Goal: Complete application form: Complete application form

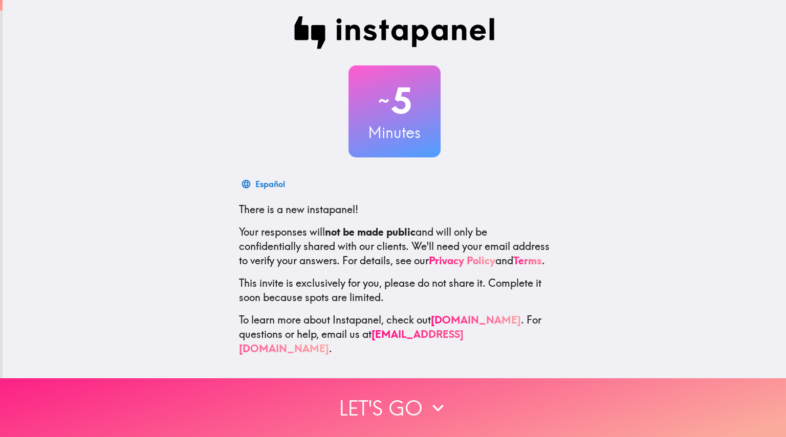
click at [410, 400] on button "Let's go" at bounding box center [393, 407] width 786 height 59
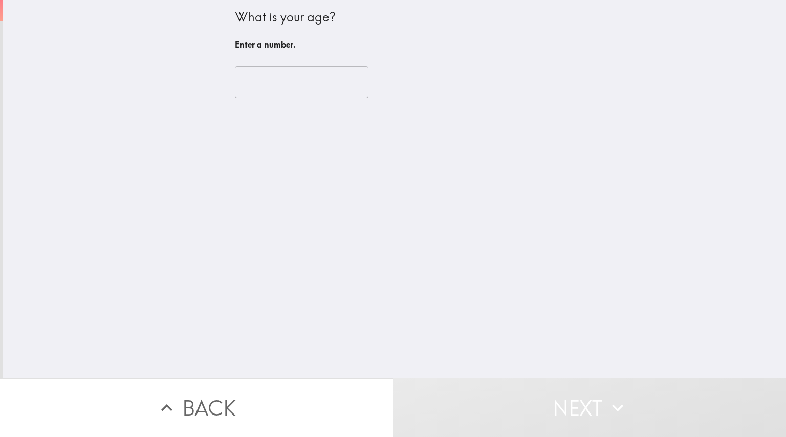
click at [263, 99] on div "​" at bounding box center [394, 82] width 319 height 56
click at [266, 81] on input "number" at bounding box center [301, 82] width 133 height 32
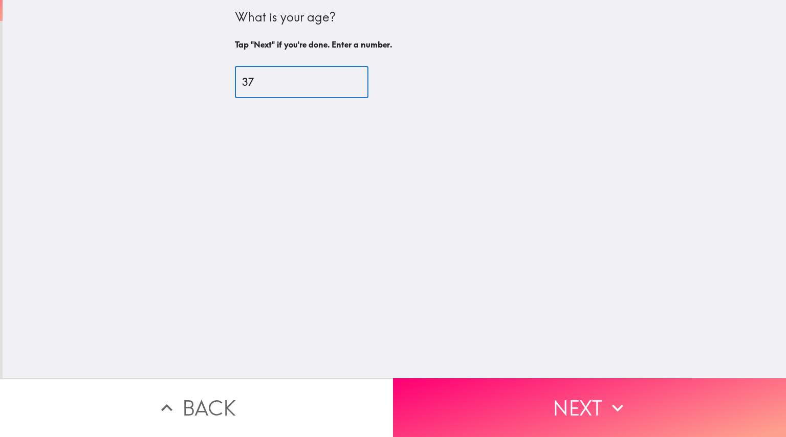
type input "37"
click at [477, 367] on div "What is your age? Tap "Next" if you're done. Enter a number. 37 ​" at bounding box center [394, 189] width 783 height 378
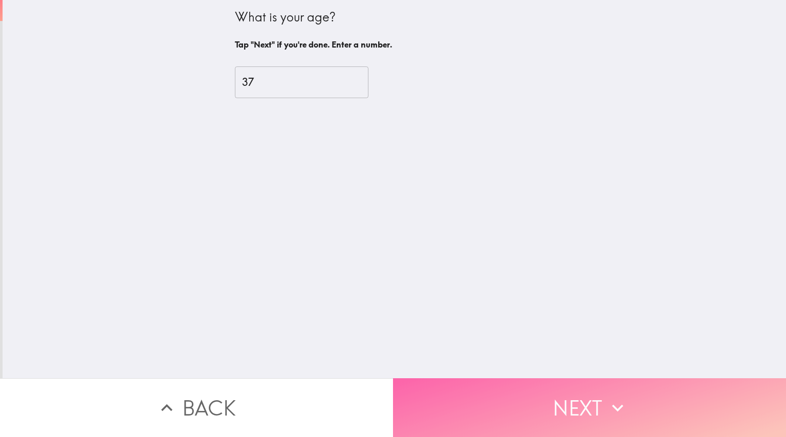
click at [477, 379] on button "Next" at bounding box center [589, 407] width 393 height 59
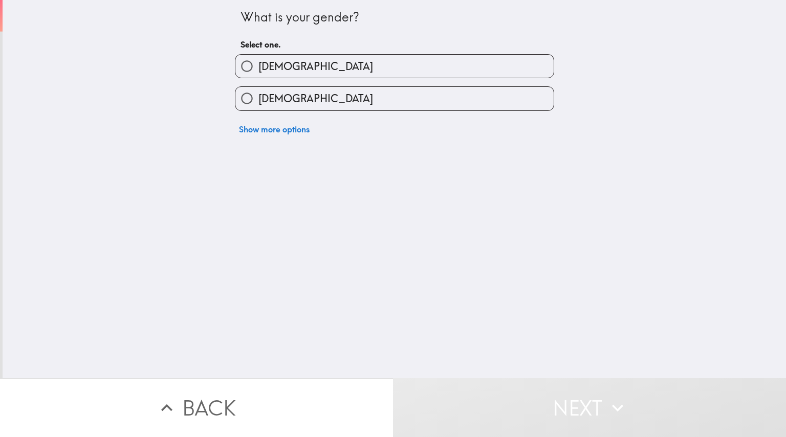
click at [322, 96] on label "[DEMOGRAPHIC_DATA]" at bounding box center [394, 98] width 318 height 23
click at [258, 96] on input "[DEMOGRAPHIC_DATA]" at bounding box center [246, 98] width 23 height 23
radio input "true"
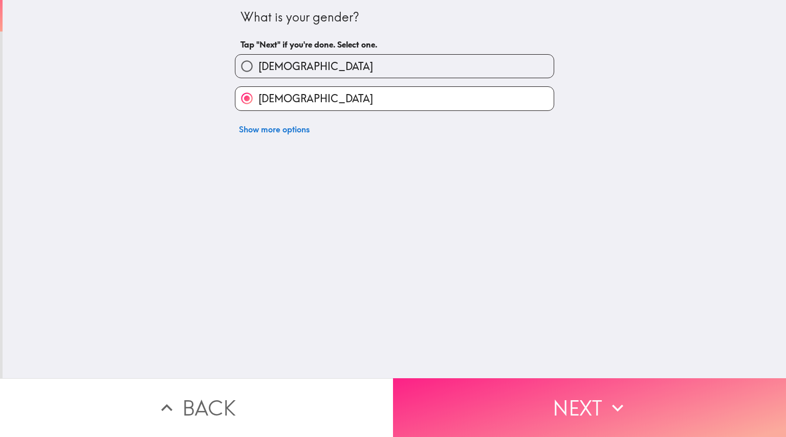
click at [512, 378] on button "Next" at bounding box center [589, 407] width 393 height 59
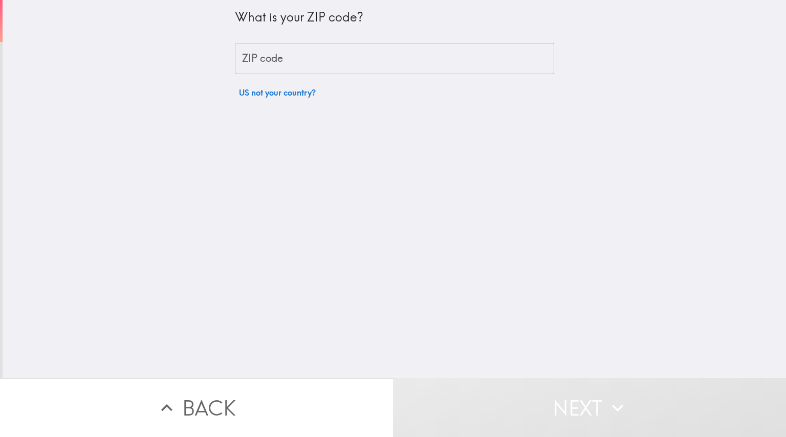
click at [291, 63] on input "ZIP code" at bounding box center [394, 59] width 319 height 32
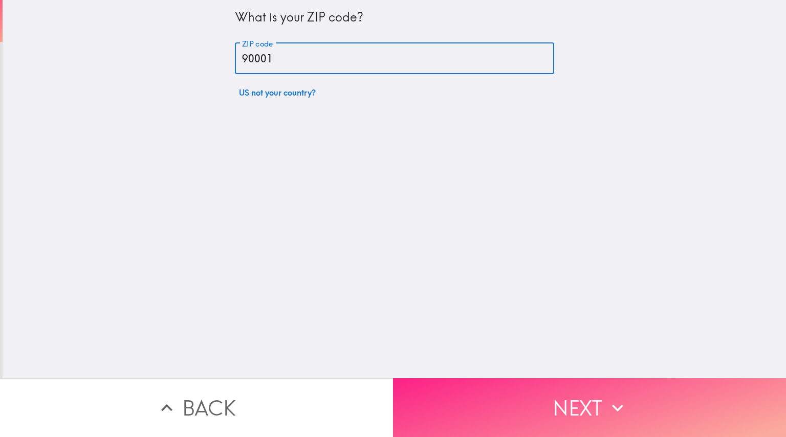
type input "90001"
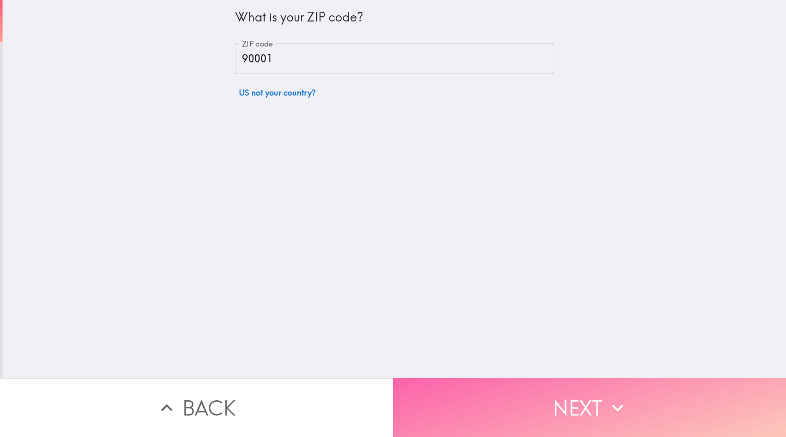
click at [535, 414] on button "Next" at bounding box center [589, 407] width 393 height 59
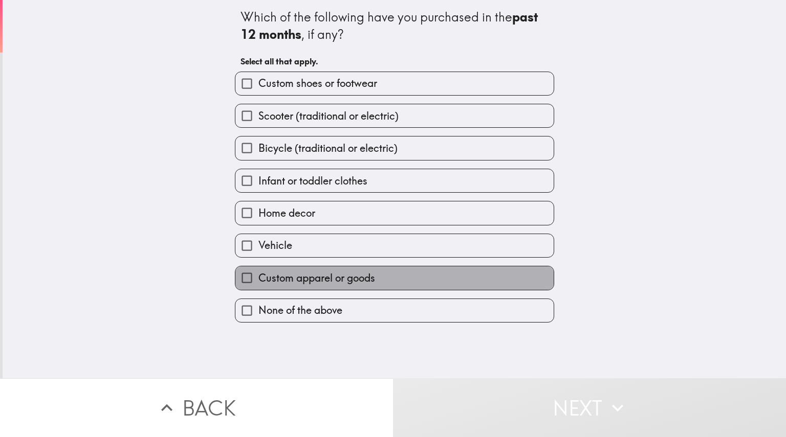
click at [349, 281] on span "Custom apparel or goods" at bounding box center [316, 278] width 117 height 14
click at [258, 281] on input "Custom apparel or goods" at bounding box center [246, 277] width 23 height 23
checkbox input "true"
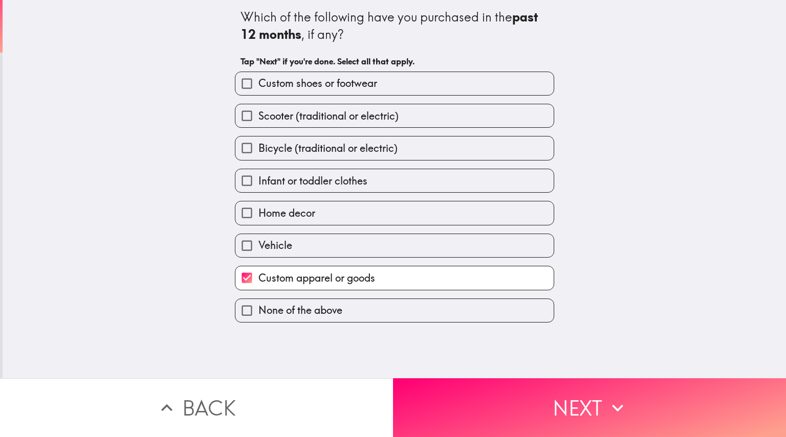
click at [329, 217] on label "Home decor" at bounding box center [394, 213] width 318 height 23
click at [258, 217] on input "Home decor" at bounding box center [246, 213] width 23 height 23
checkbox input "true"
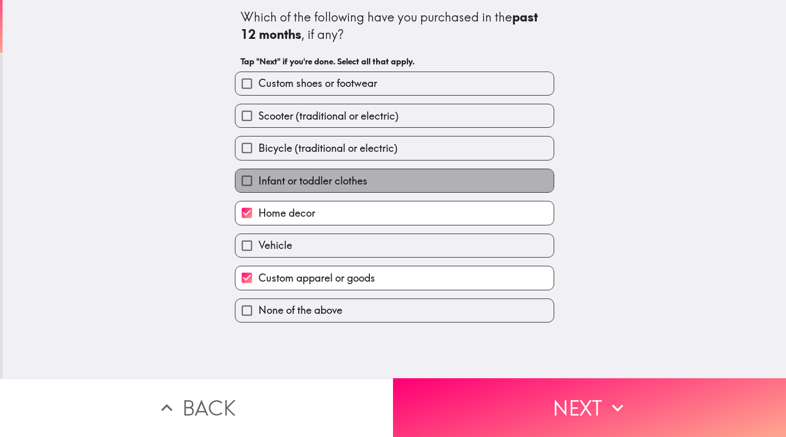
click at [333, 189] on label "Infant or toddler clothes" at bounding box center [394, 180] width 318 height 23
click at [258, 189] on input "Infant or toddler clothes" at bounding box center [246, 180] width 23 height 23
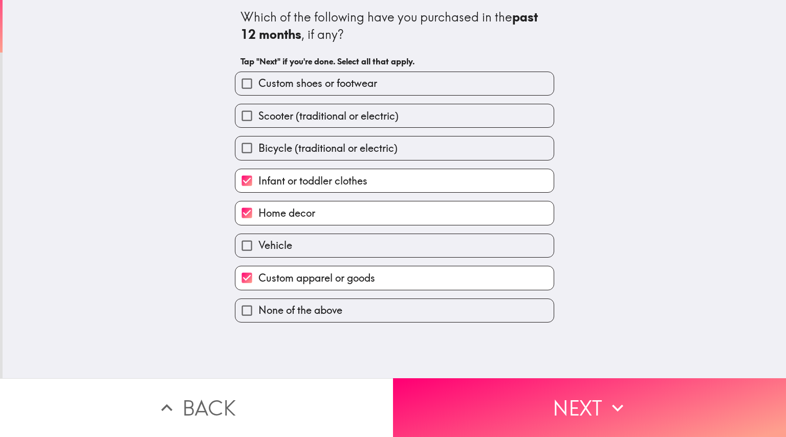
click at [333, 189] on label "Infant or toddler clothes" at bounding box center [394, 180] width 318 height 23
click at [258, 189] on input "Infant or toddler clothes" at bounding box center [246, 180] width 23 height 23
checkbox input "false"
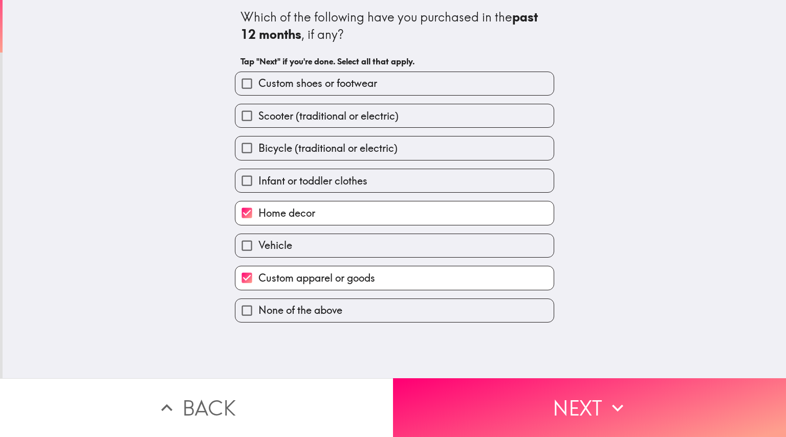
click at [410, 258] on div "Custom apparel or goods" at bounding box center [390, 274] width 327 height 32
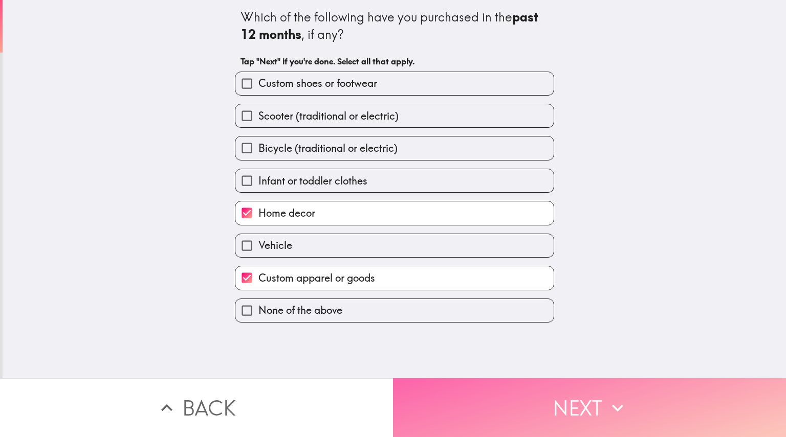
click at [483, 419] on button "Next" at bounding box center [589, 407] width 393 height 59
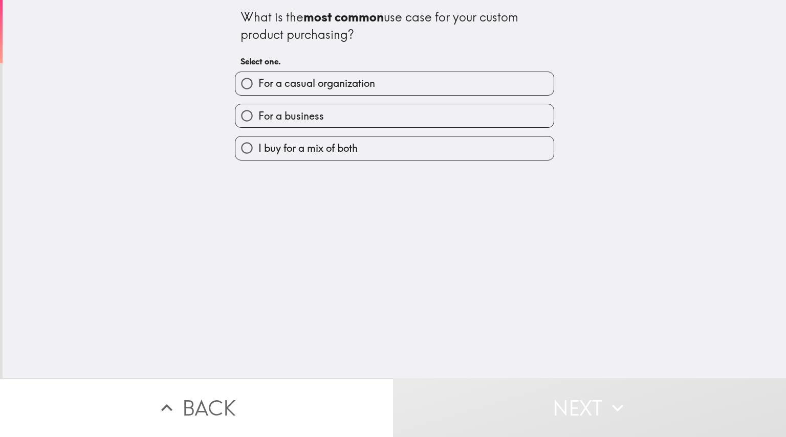
drag, startPoint x: 431, startPoint y: 234, endPoint x: 432, endPoint y: 216, distance: 17.4
click at [432, 216] on div "What is the most common use case for your custom product purchasing? Select one…" at bounding box center [394, 189] width 783 height 378
click at [375, 96] on div "For a business" at bounding box center [390, 112] width 327 height 32
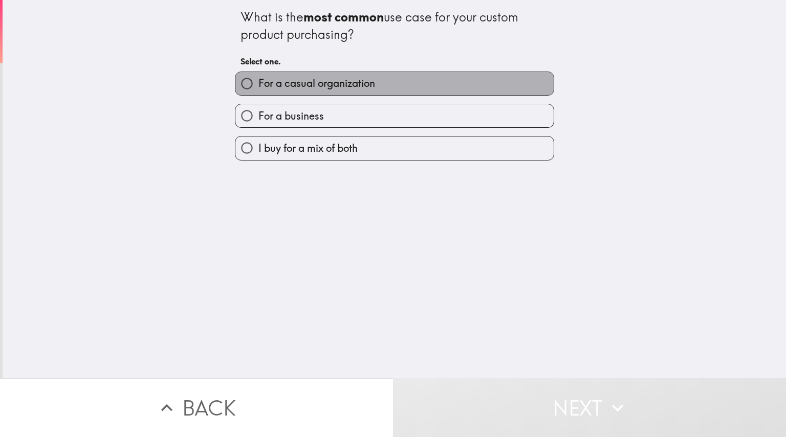
click at [375, 88] on label "For a casual organization" at bounding box center [394, 83] width 318 height 23
click at [258, 88] on input "For a casual organization" at bounding box center [246, 83] width 23 height 23
radio input "true"
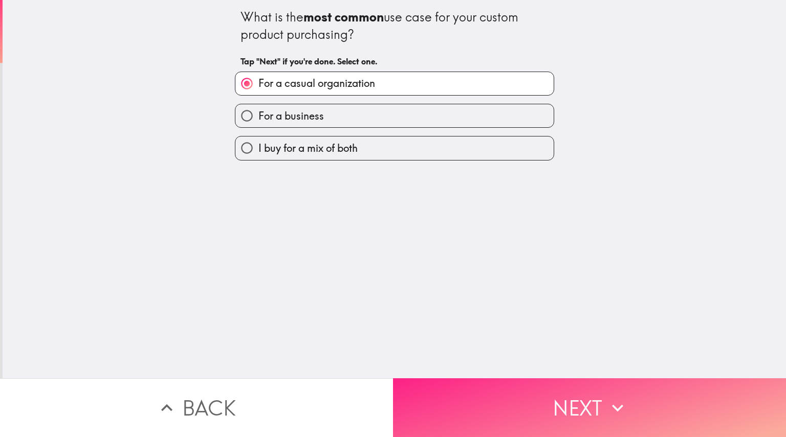
click at [483, 389] on button "Next" at bounding box center [589, 407] width 393 height 59
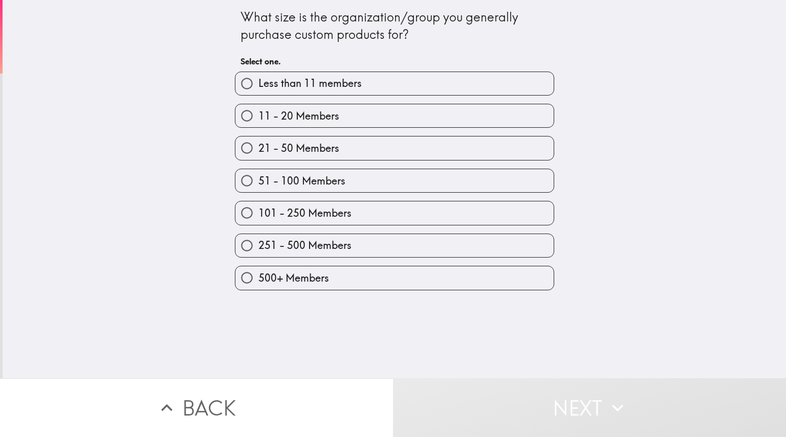
click at [396, 86] on label "Less than 11 members" at bounding box center [394, 83] width 318 height 23
click at [258, 86] on input "Less than 11 members" at bounding box center [246, 83] width 23 height 23
radio input "true"
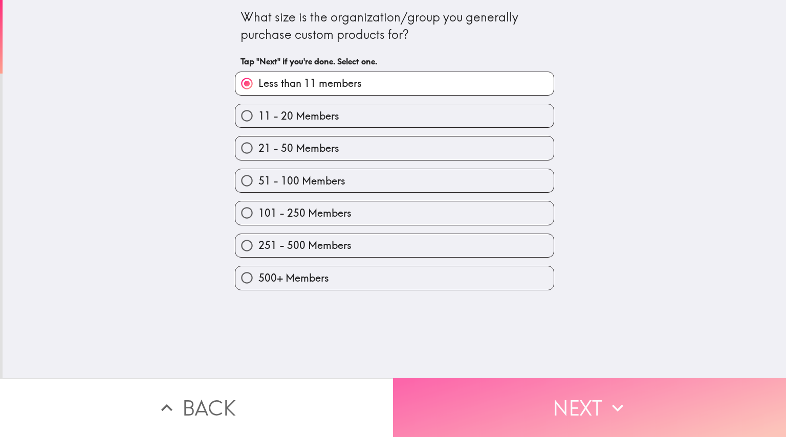
click at [580, 416] on button "Next" at bounding box center [589, 407] width 393 height 59
